Goal: Information Seeking & Learning: Learn about a topic

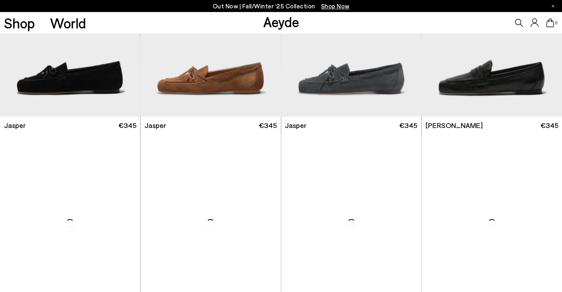
scroll to position [423, 0]
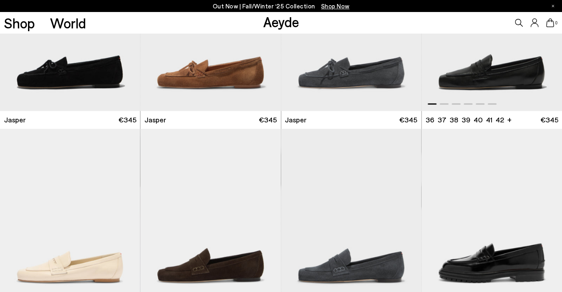
click at [545, 38] on div "Next slide" at bounding box center [546, 26] width 24 height 24
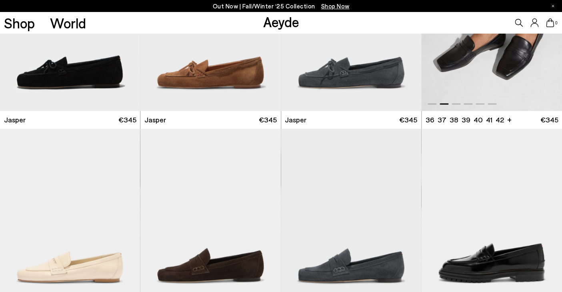
click at [545, 38] on div "Next slide" at bounding box center [546, 26] width 24 height 24
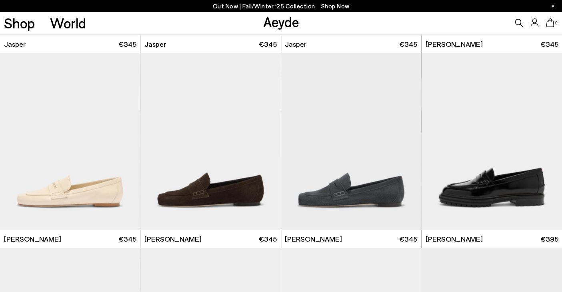
scroll to position [577, 0]
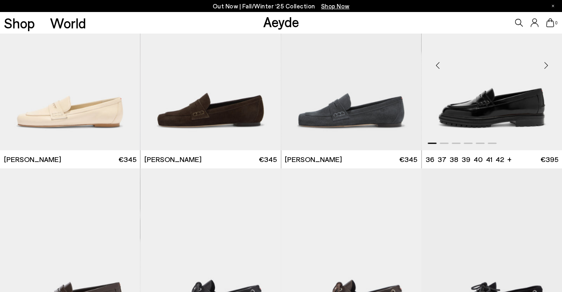
click at [476, 150] on img "1 / 6" at bounding box center [492, 62] width 140 height 176
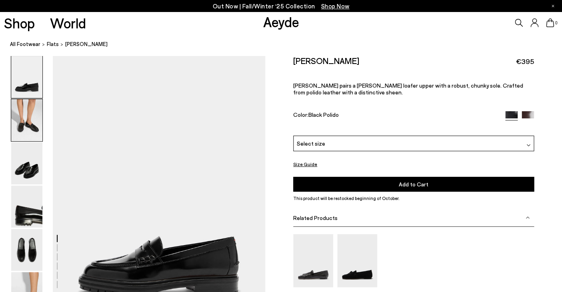
click at [26, 130] on img at bounding box center [26, 120] width 31 height 42
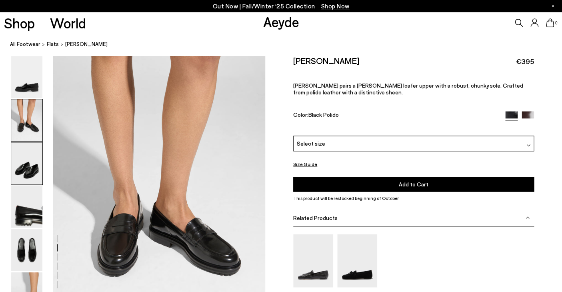
click at [28, 161] on img at bounding box center [26, 163] width 31 height 42
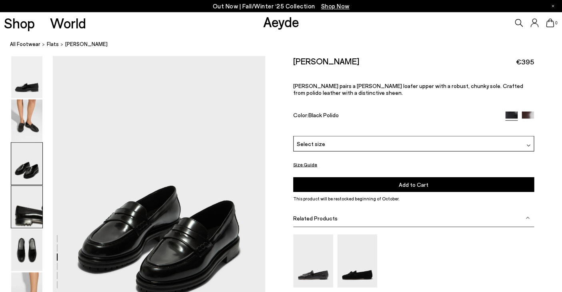
click at [28, 203] on img at bounding box center [26, 207] width 31 height 42
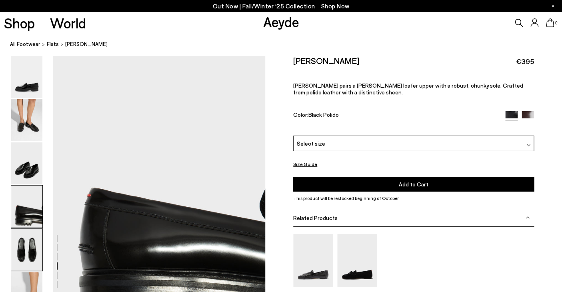
click at [28, 247] on img at bounding box center [26, 250] width 31 height 42
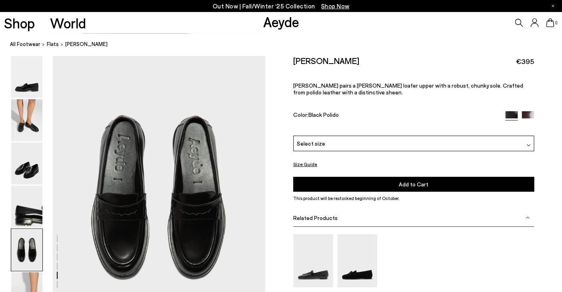
scroll to position [1138, 0]
click at [527, 117] on img at bounding box center [528, 117] width 12 height 12
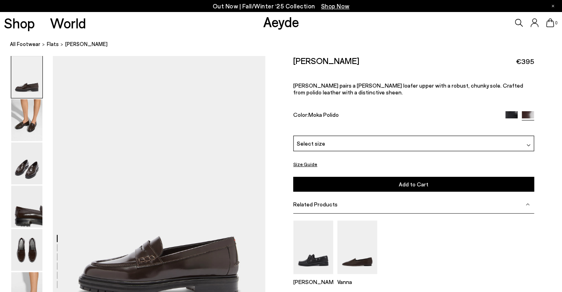
click at [554, 4] on div "Out Now | Fall/Winter ‘25 Collection Shop Now" at bounding box center [281, 6] width 562 height 12
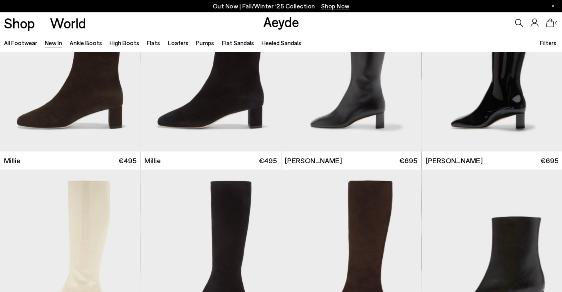
scroll to position [1844, 0]
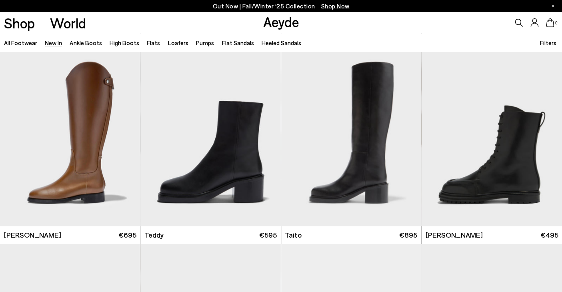
scroll to position [3511, 0]
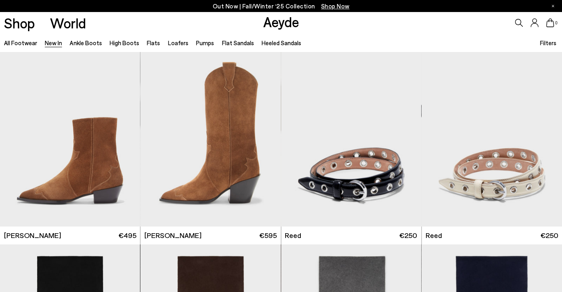
scroll to position [4676, 0]
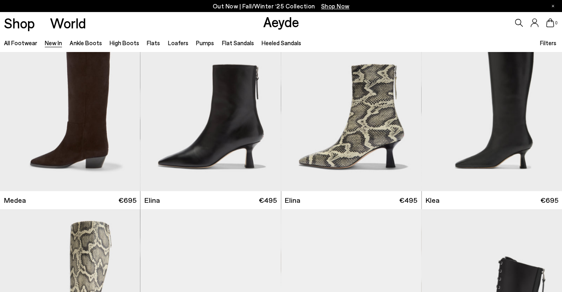
scroll to position [141, 0]
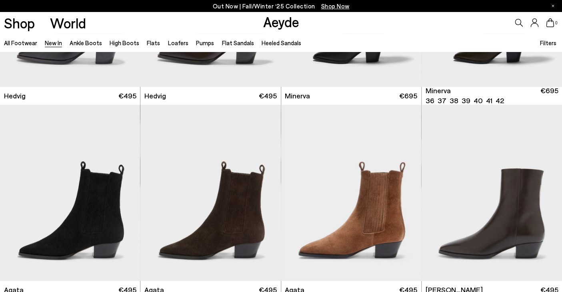
click at [554, 7] on icon at bounding box center [553, 6] width 2 height 2
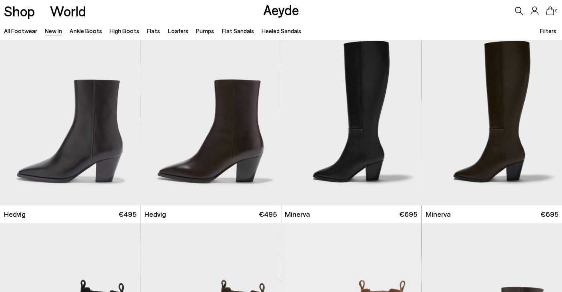
scroll to position [0, 0]
